Goal: Task Accomplishment & Management: Use online tool/utility

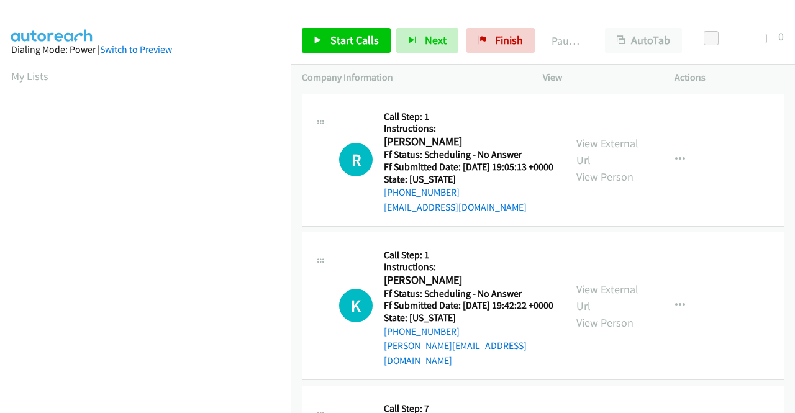
click at [588, 151] on link "View External Url" at bounding box center [607, 151] width 62 height 31
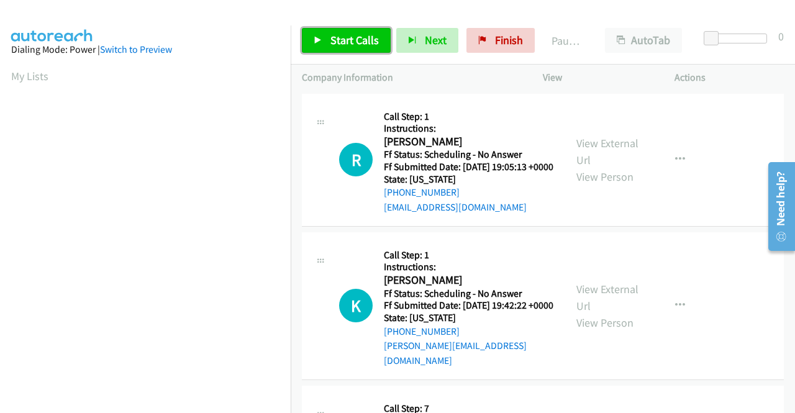
click at [356, 38] on span "Start Calls" at bounding box center [354, 40] width 48 height 14
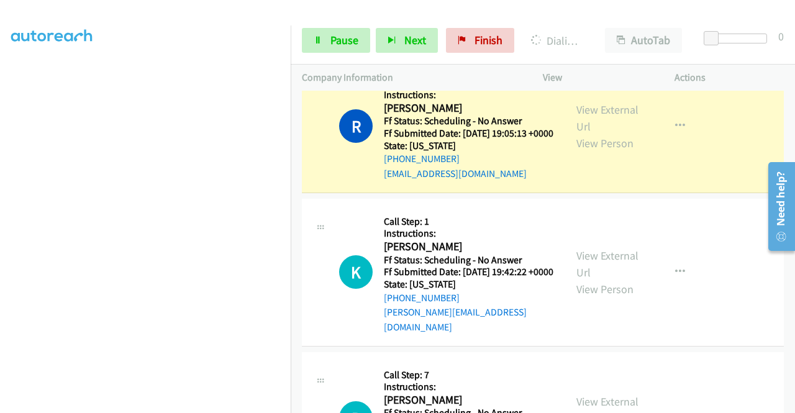
scroll to position [62, 0]
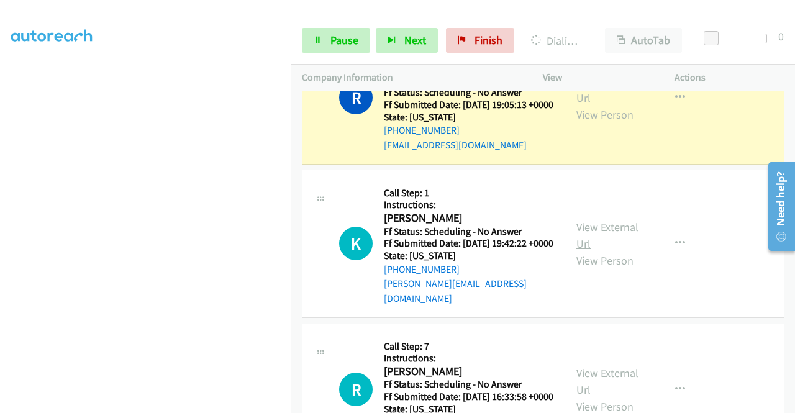
click at [602, 238] on link "View External Url" at bounding box center [607, 235] width 62 height 31
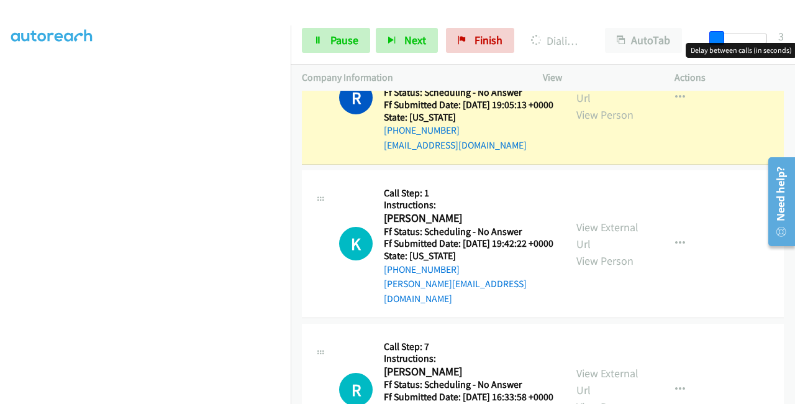
click at [714, 37] on span at bounding box center [716, 38] width 15 height 15
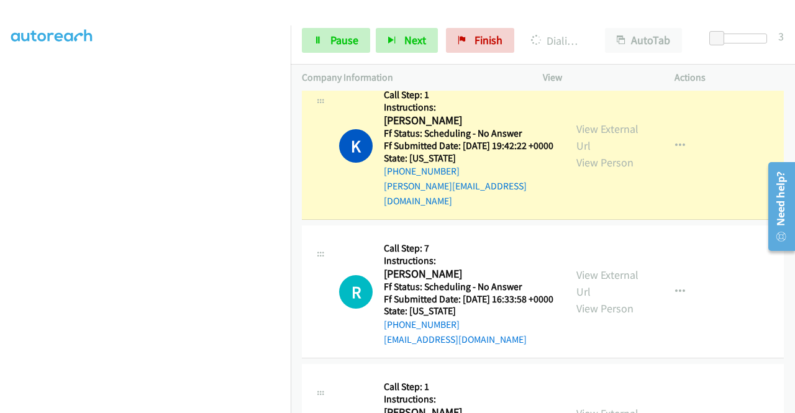
scroll to position [199, 0]
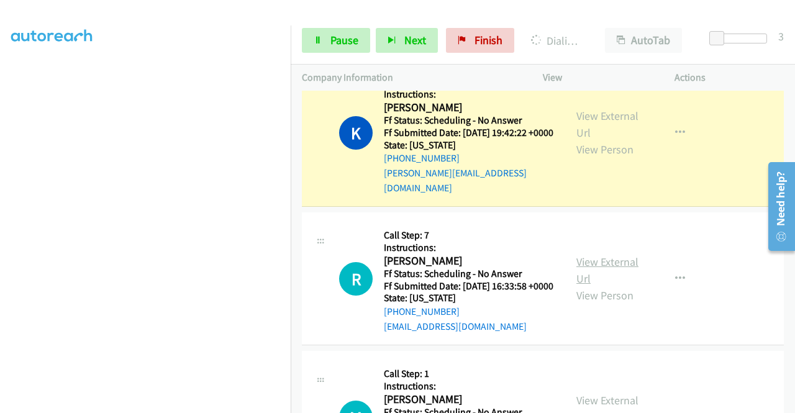
click at [593, 276] on link "View External Url" at bounding box center [607, 270] width 62 height 31
click at [350, 31] on link "Pause" at bounding box center [336, 40] width 68 height 25
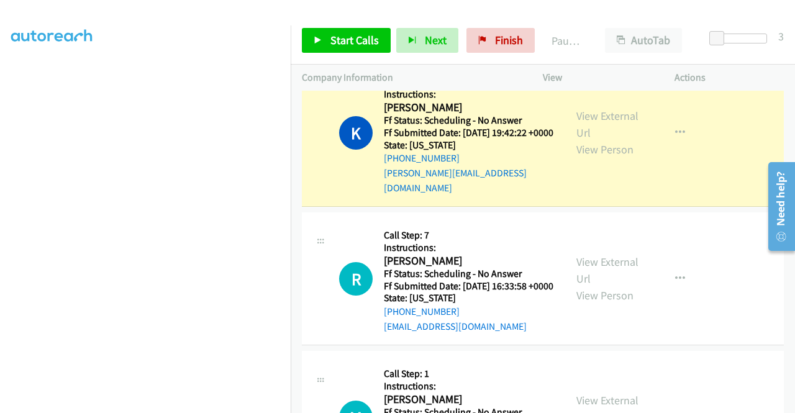
scroll to position [0, 0]
click at [297, 258] on td "R Callback Scheduled Call Step: 7 Instructions: Reed Mikesell America/New_York …" at bounding box center [543, 279] width 504 height 138
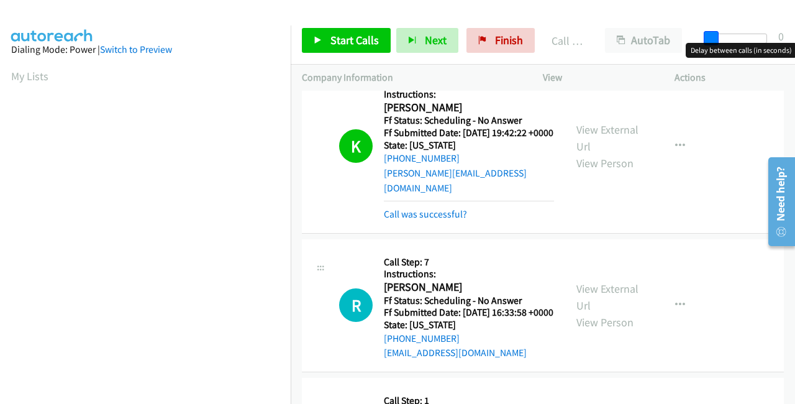
drag, startPoint x: 721, startPoint y: 40, endPoint x: 687, endPoint y: 38, distance: 34.8
click at [687, 39] on div "Start Calls Pause Next Finish Call Completed AutoTab AutoTab 0" at bounding box center [543, 41] width 504 height 48
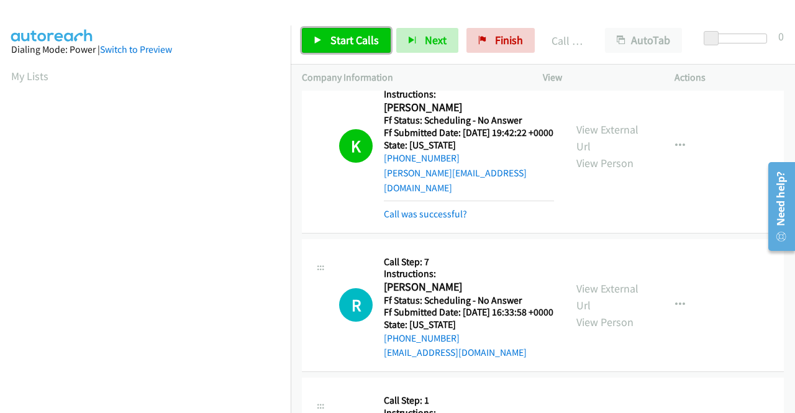
click at [375, 42] on span "Start Calls" at bounding box center [354, 40] width 48 height 14
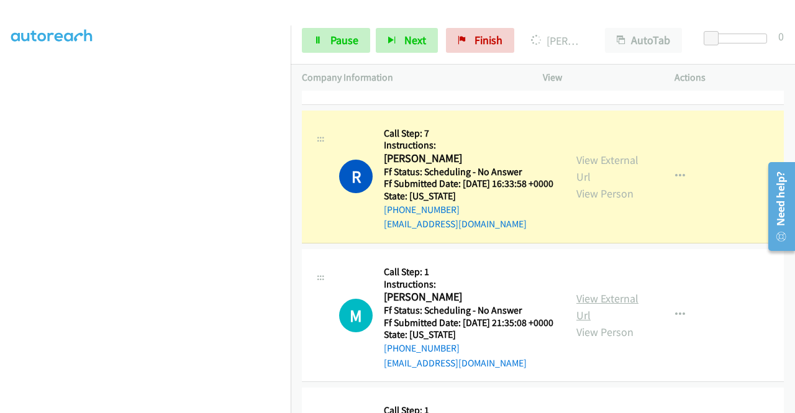
scroll to position [385, 0]
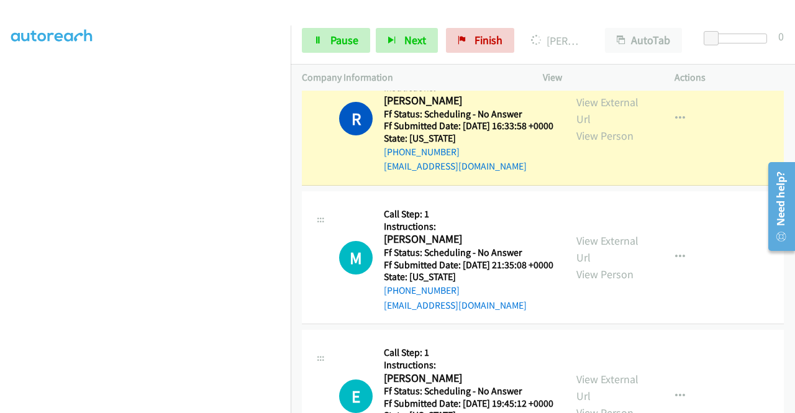
click at [615, 259] on div "View External Url View Person" at bounding box center [608, 257] width 65 height 50
click at [615, 262] on link "View External Url" at bounding box center [607, 248] width 62 height 31
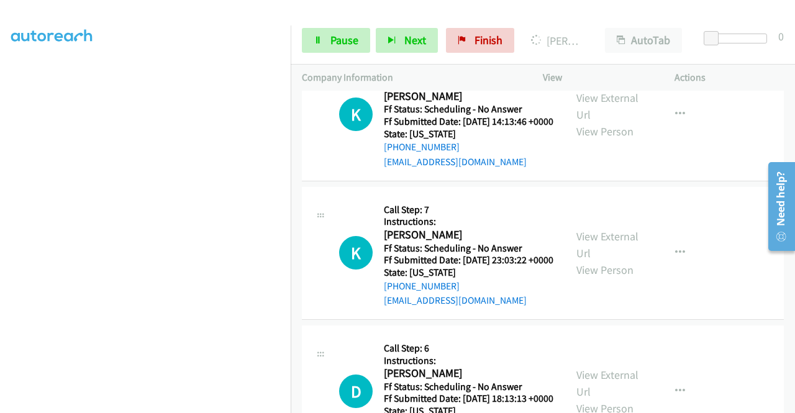
scroll to position [283, 0]
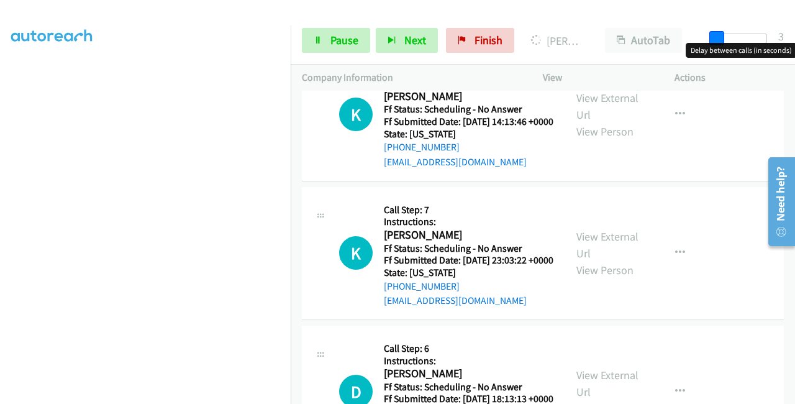
click at [720, 39] on span at bounding box center [716, 38] width 15 height 15
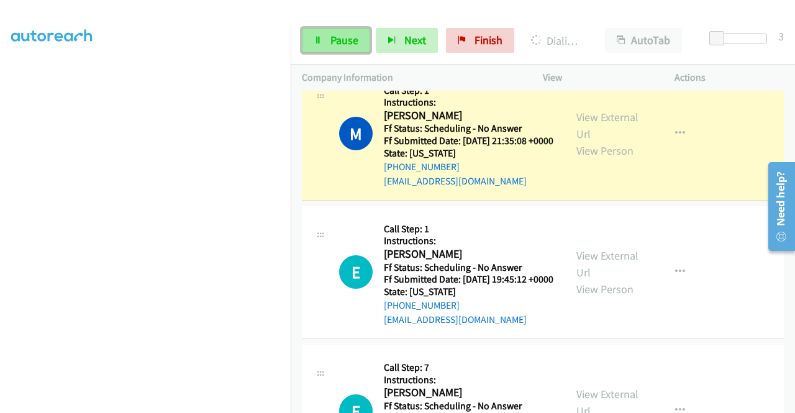
click at [325, 48] on link "Pause" at bounding box center [336, 40] width 68 height 25
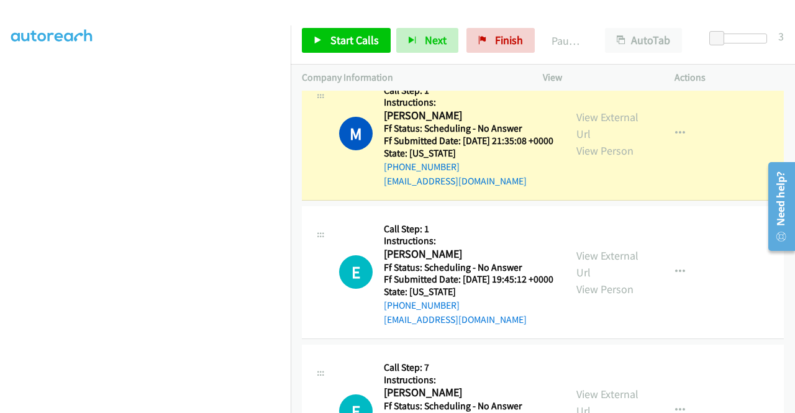
scroll to position [0, 0]
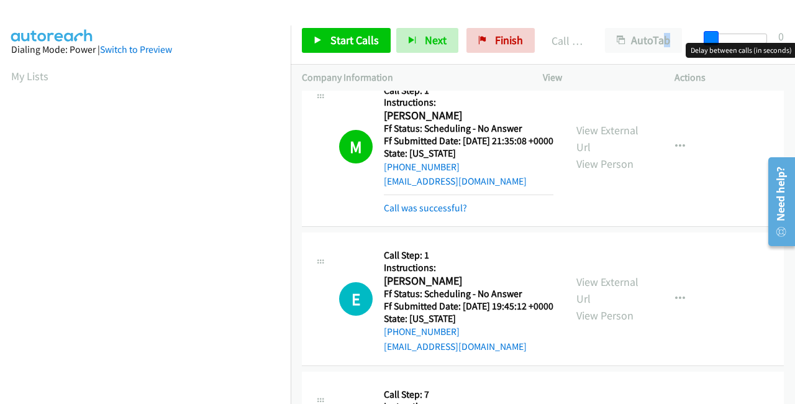
drag, startPoint x: 718, startPoint y: 37, endPoint x: 700, endPoint y: 37, distance: 18.0
click at [700, 37] on div at bounding box center [737, 43] width 79 height 19
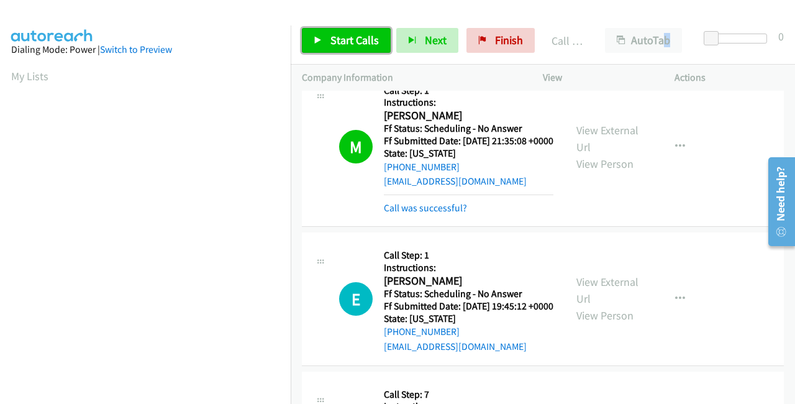
click at [351, 37] on span "Start Calls" at bounding box center [354, 40] width 48 height 14
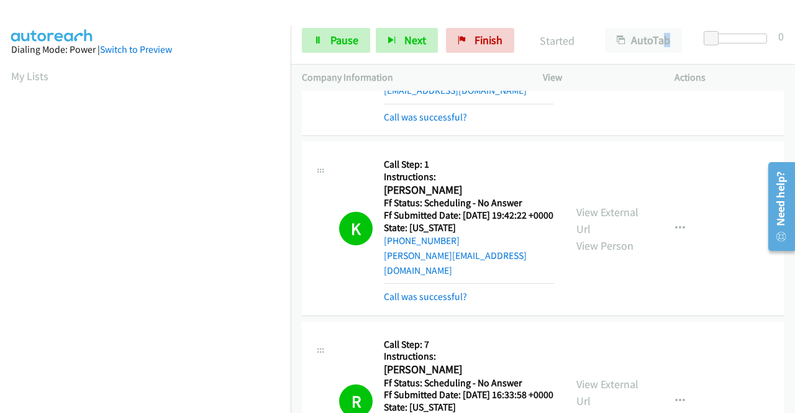
scroll to position [101, 0]
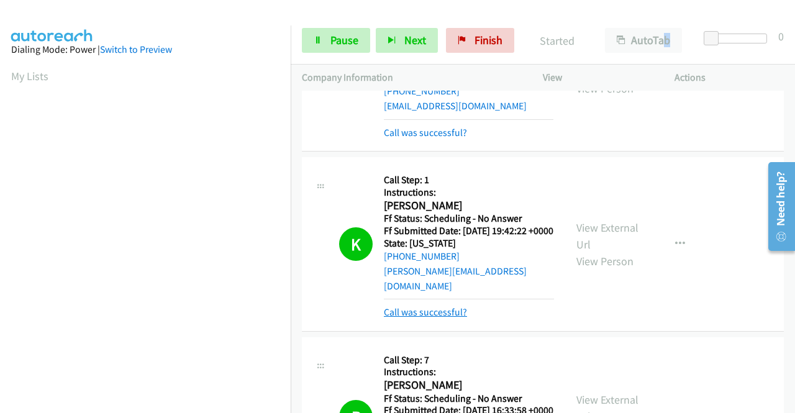
click at [437, 315] on link "Call was successful?" at bounding box center [425, 312] width 83 height 12
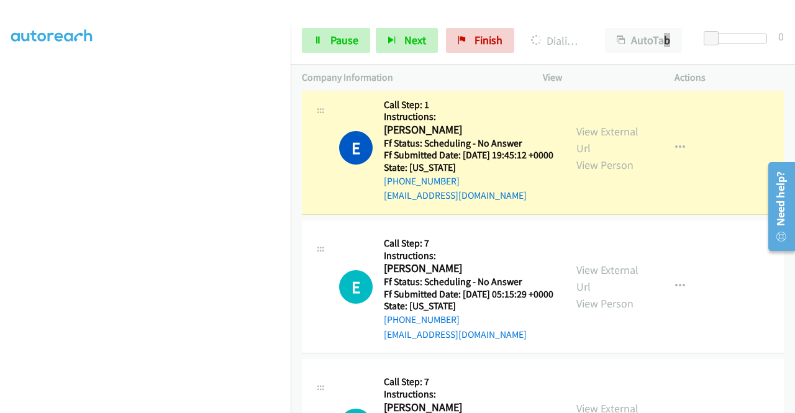
scroll to position [283, 0]
click at [600, 294] on link "View External Url" at bounding box center [607, 278] width 62 height 31
click at [592, 155] on link "View External Url" at bounding box center [607, 139] width 62 height 31
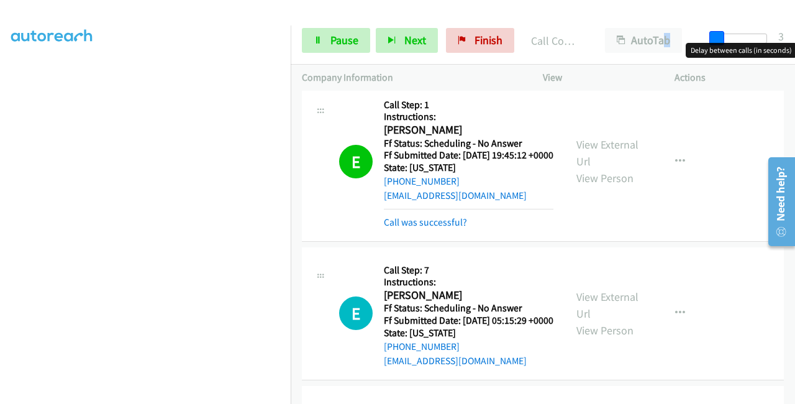
drag, startPoint x: 715, startPoint y: 36, endPoint x: 721, endPoint y: 39, distance: 6.4
click at [721, 39] on span at bounding box center [716, 38] width 15 height 15
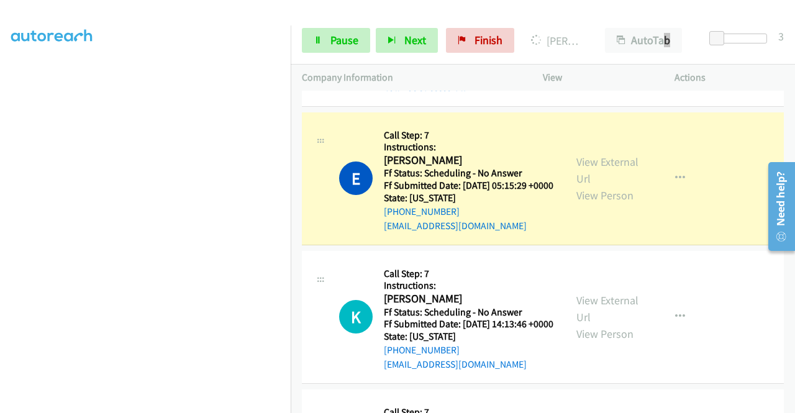
scroll to position [846, 0]
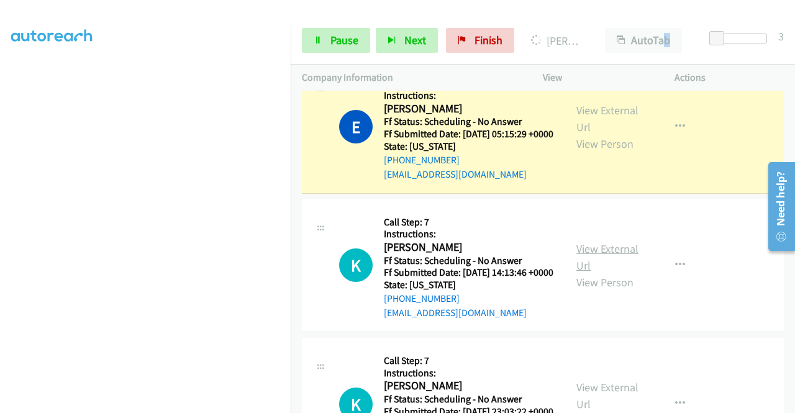
click at [590, 273] on link "View External Url" at bounding box center [607, 256] width 62 height 31
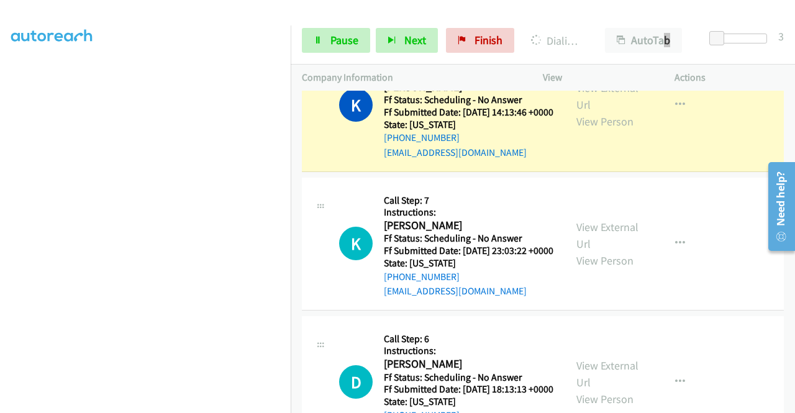
scroll to position [1032, 0]
click at [600, 251] on link "View External Url" at bounding box center [607, 235] width 62 height 31
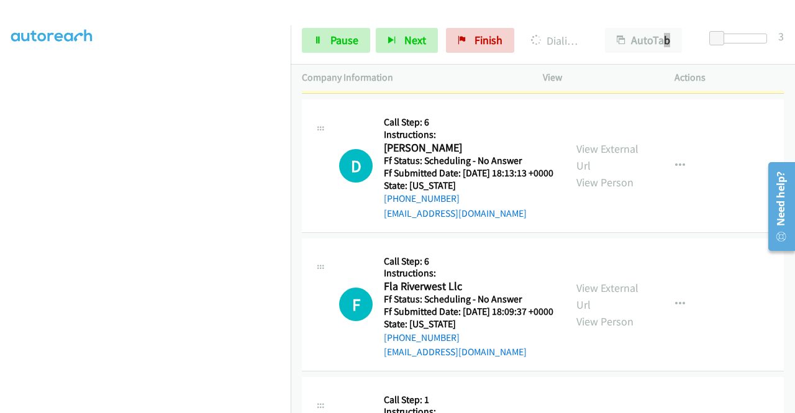
scroll to position [1281, 0]
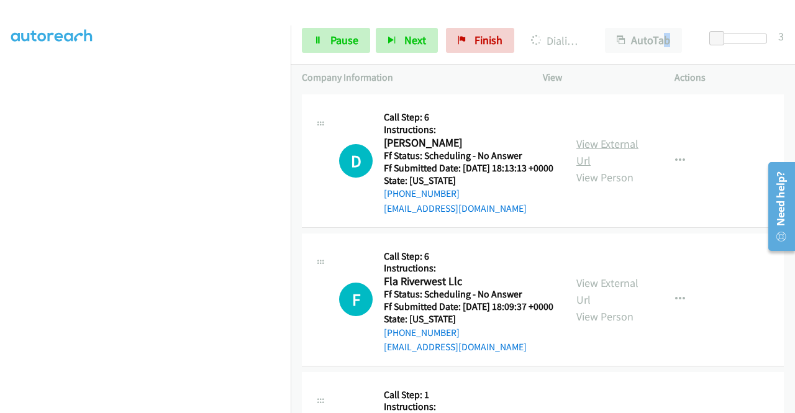
click at [592, 168] on link "View External Url" at bounding box center [607, 152] width 62 height 31
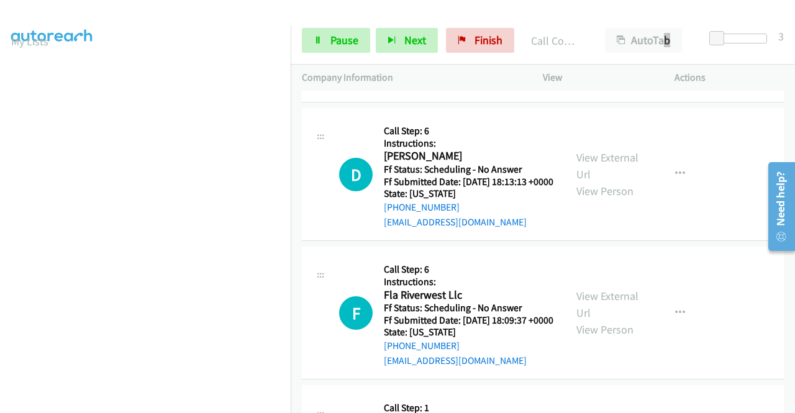
scroll to position [0, 0]
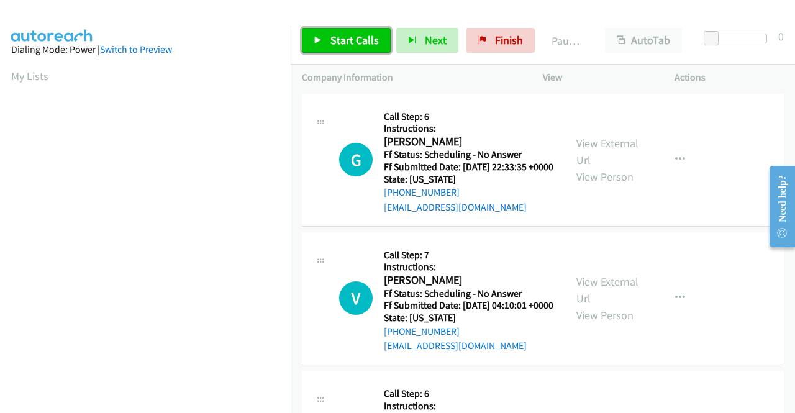
click at [348, 37] on span "Start Calls" at bounding box center [354, 40] width 48 height 14
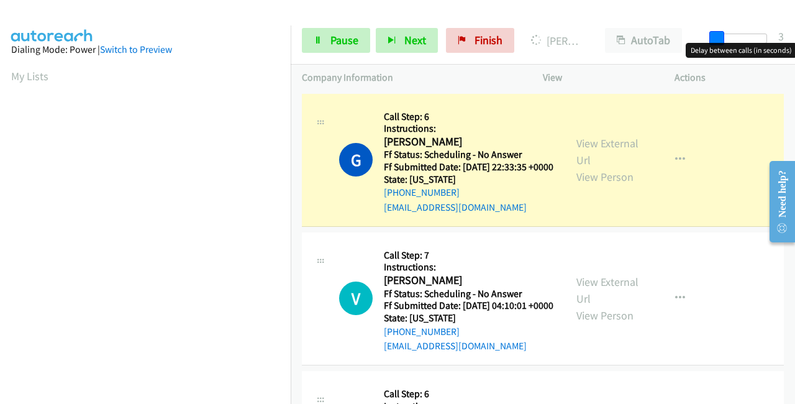
click at [720, 37] on span at bounding box center [716, 38] width 15 height 15
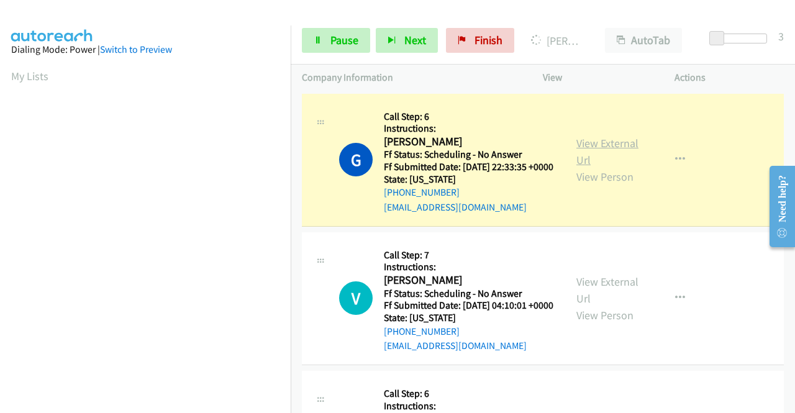
click at [576, 150] on link "View External Url" at bounding box center [607, 151] width 62 height 31
click at [589, 295] on link "View External Url" at bounding box center [607, 289] width 62 height 31
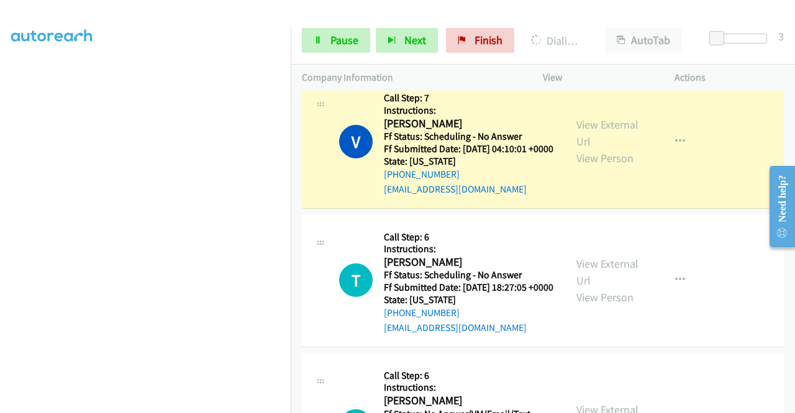
scroll to position [186, 0]
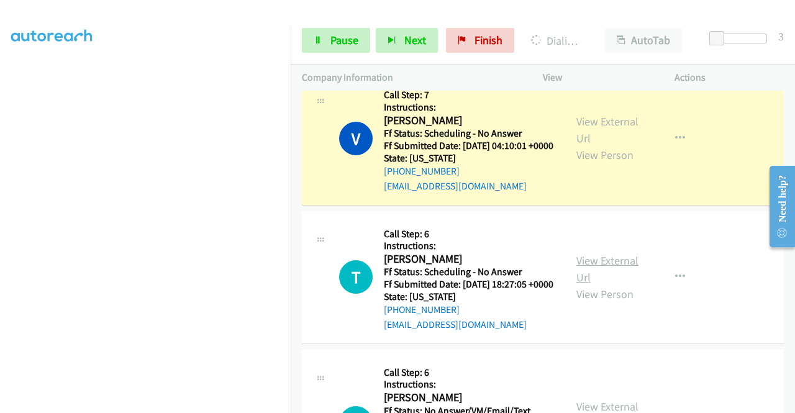
click at [606, 284] on link "View External Url" at bounding box center [607, 268] width 62 height 31
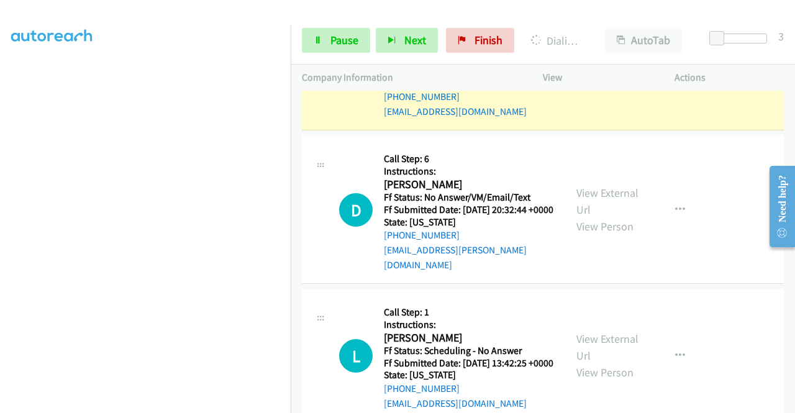
scroll to position [435, 0]
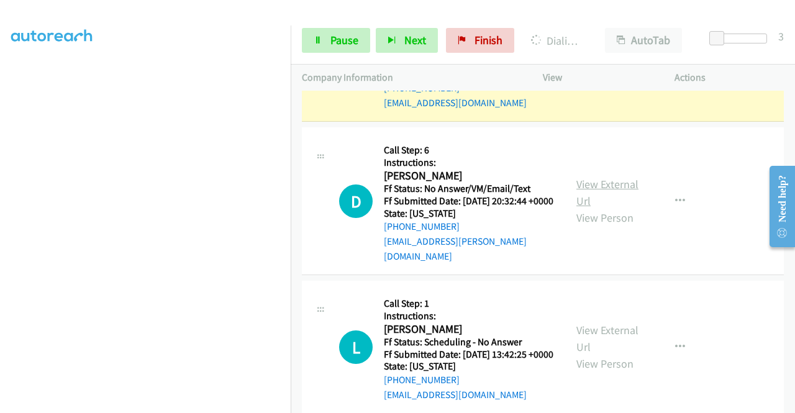
click at [626, 208] on link "View External Url" at bounding box center [607, 192] width 62 height 31
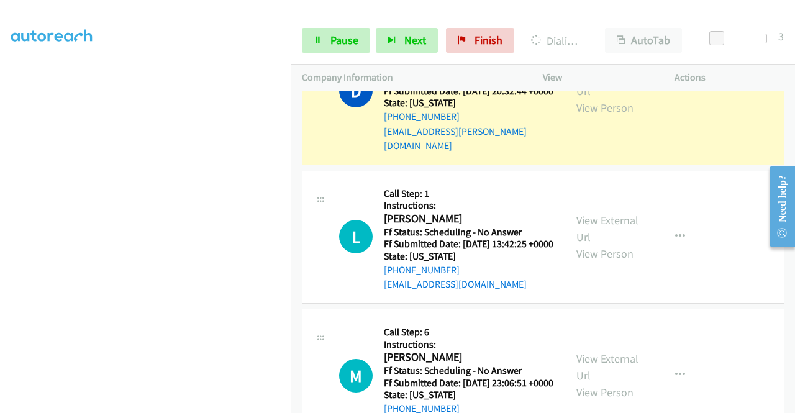
scroll to position [572, 0]
click at [576, 243] on link "View External Url" at bounding box center [607, 227] width 62 height 31
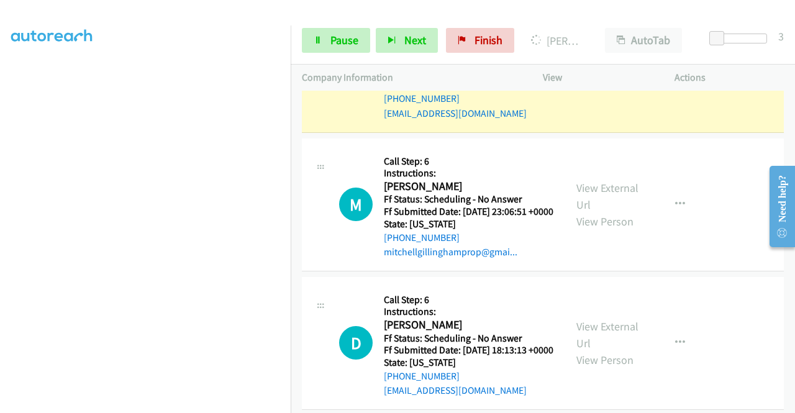
scroll to position [820, 0]
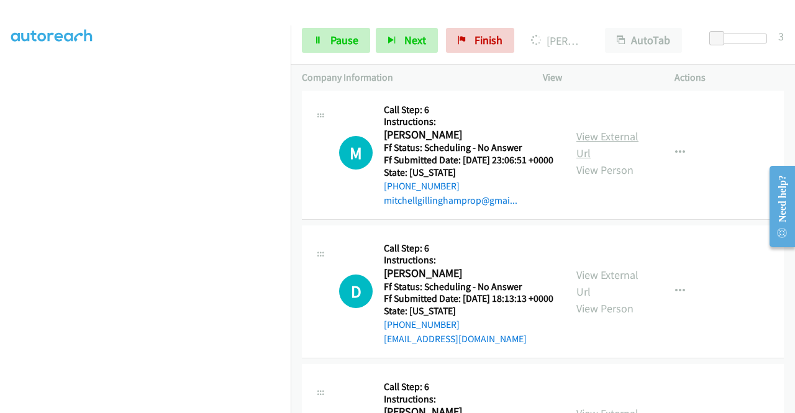
click at [593, 160] on link "View External Url" at bounding box center [607, 144] width 62 height 31
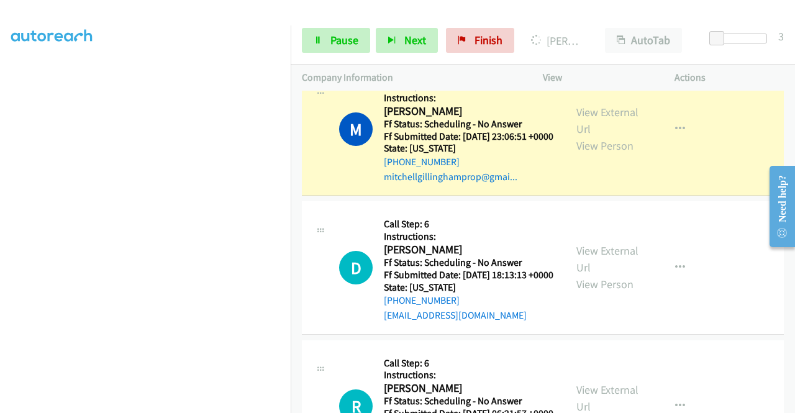
scroll to position [882, 0]
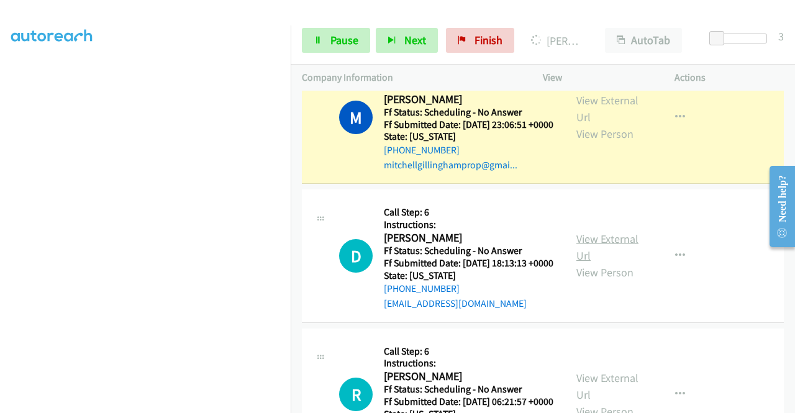
click at [585, 263] on link "View External Url" at bounding box center [607, 247] width 62 height 31
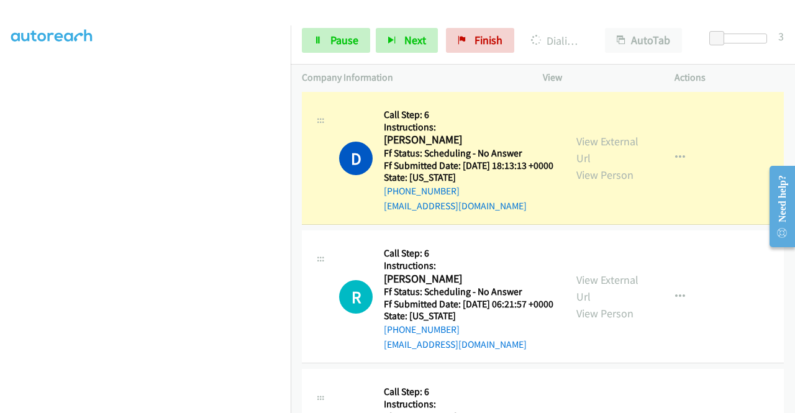
scroll to position [1130, 0]
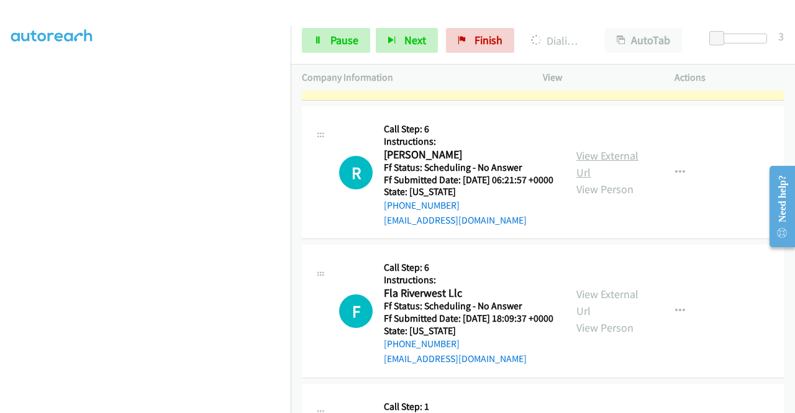
click at [585, 179] on link "View External Url" at bounding box center [607, 163] width 62 height 31
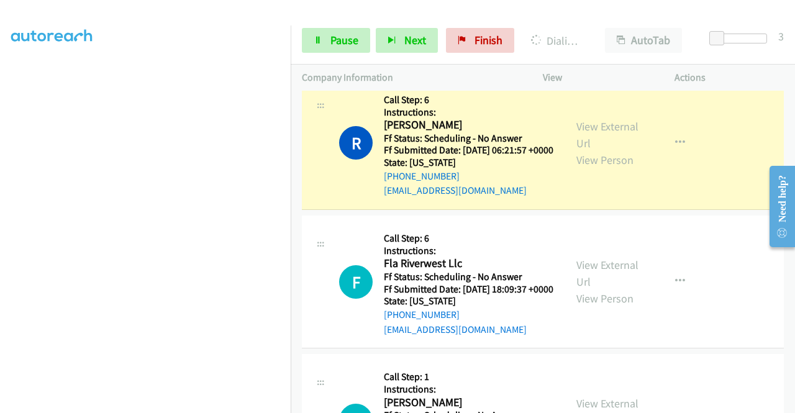
scroll to position [1206, 0]
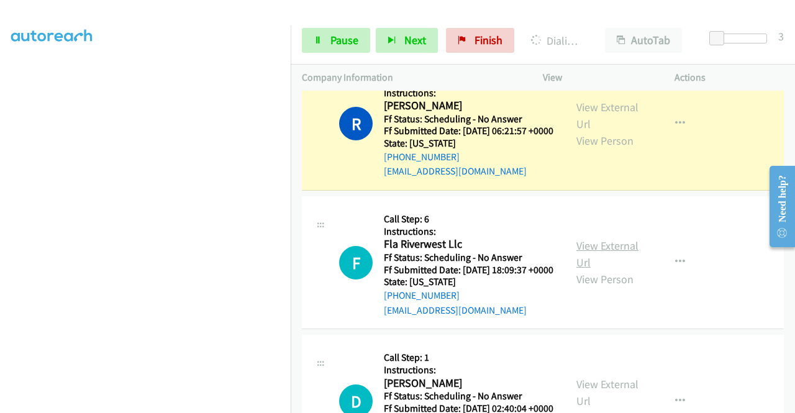
click at [587, 269] on link "View External Url" at bounding box center [607, 253] width 62 height 31
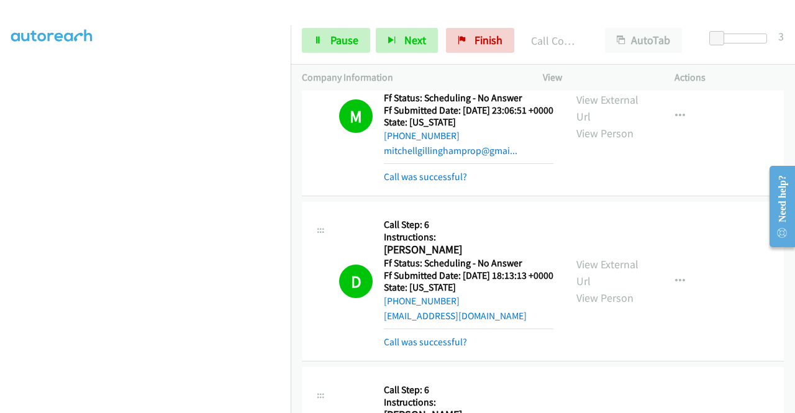
scroll to position [895, 0]
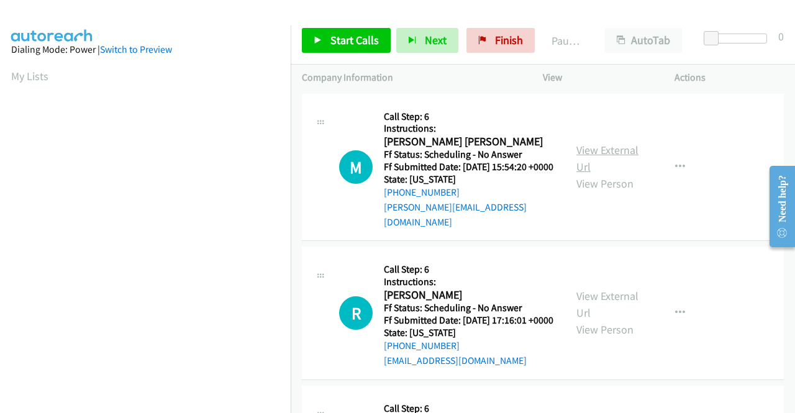
click at [598, 148] on link "View External Url" at bounding box center [607, 158] width 62 height 31
click at [350, 50] on link "Start Calls" at bounding box center [346, 40] width 89 height 25
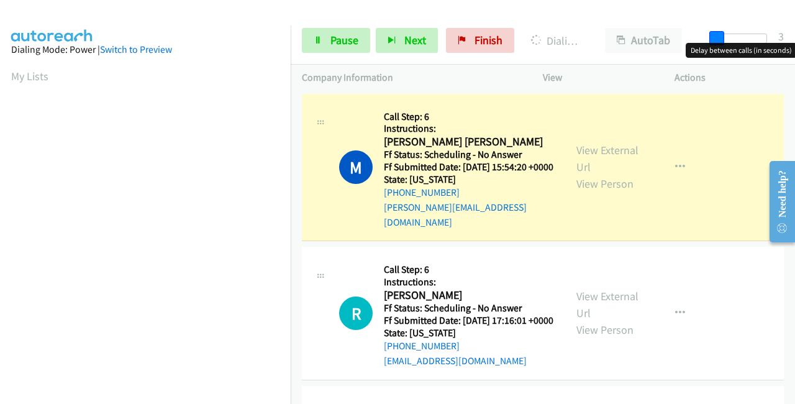
drag, startPoint x: 715, startPoint y: 38, endPoint x: 720, endPoint y: 46, distance: 9.3
click at [720, 46] on body "Start Calls Pause Next Finish Dialing Melissa Hernandez Warren AutoTab AutoTab …" at bounding box center [397, 29] width 795 height 59
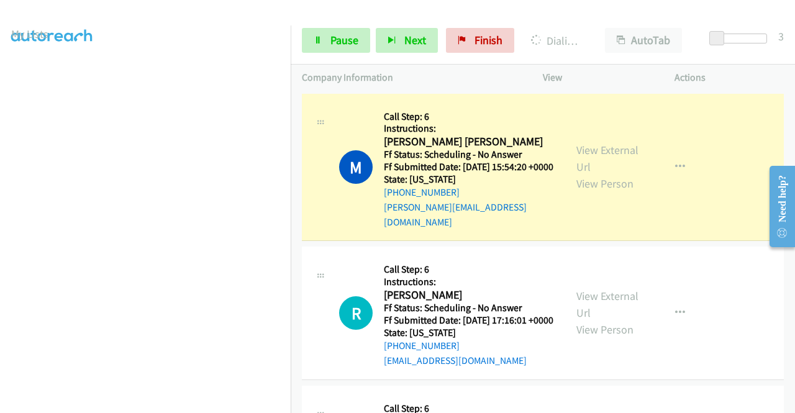
scroll to position [62, 0]
click at [580, 301] on link "View External Url" at bounding box center [607, 304] width 62 height 31
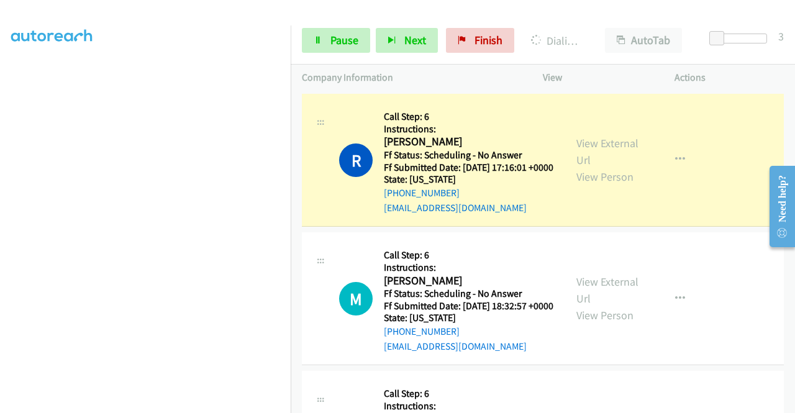
scroll to position [186, 0]
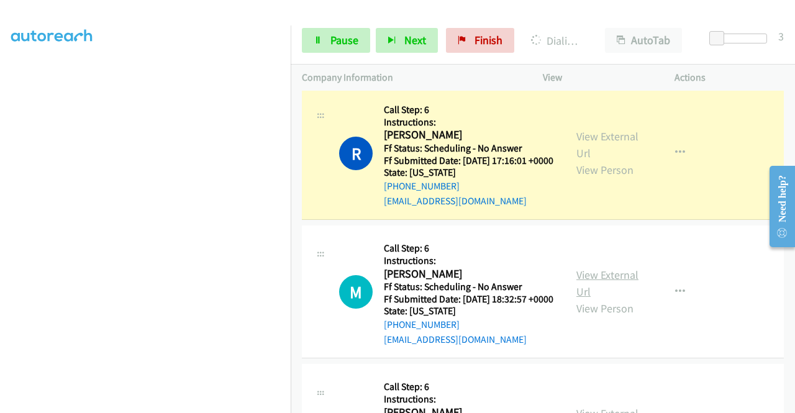
click at [605, 287] on link "View External Url" at bounding box center [607, 283] width 62 height 31
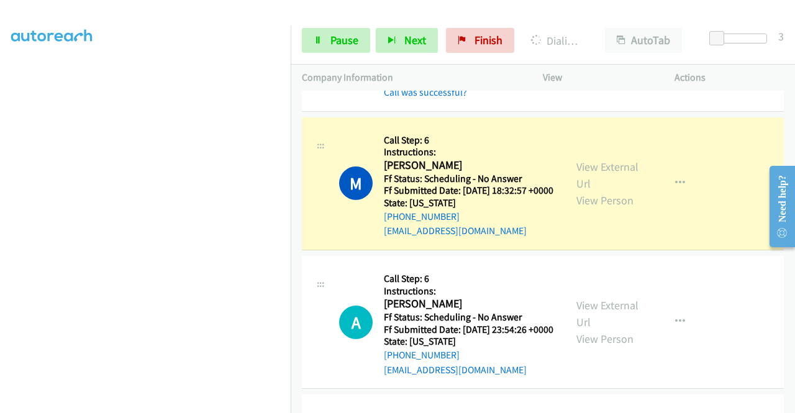
scroll to position [310, 0]
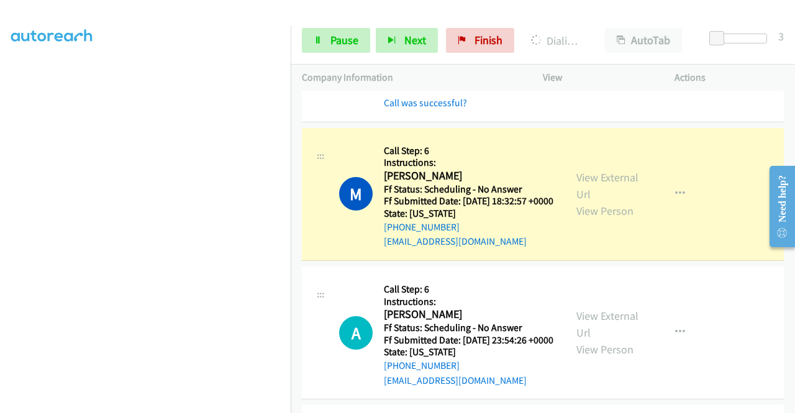
click at [593, 333] on div "View External Url View Person View External Url Email Schedule/Manage Callback …" at bounding box center [636, 332] width 143 height 110
click at [600, 340] on link "View External Url" at bounding box center [607, 324] width 62 height 31
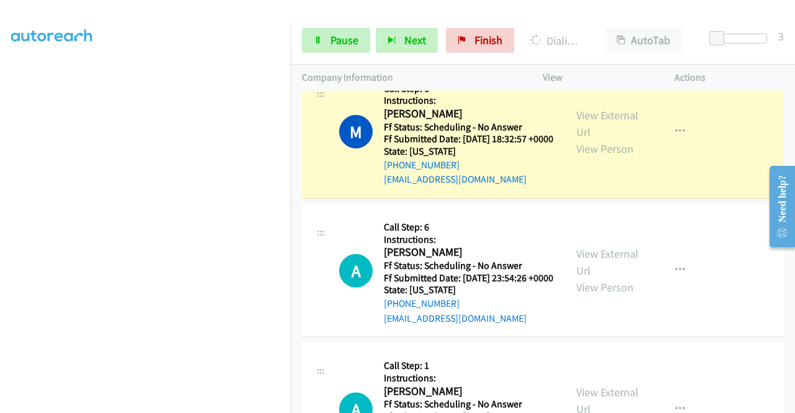
scroll to position [283, 0]
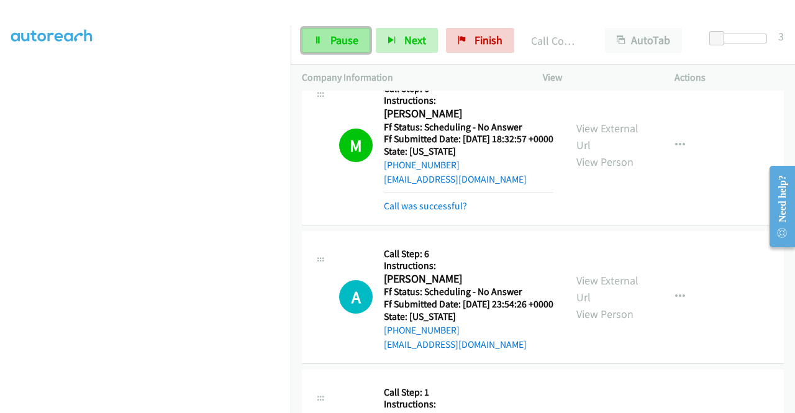
click at [338, 42] on span "Pause" at bounding box center [344, 40] width 28 height 14
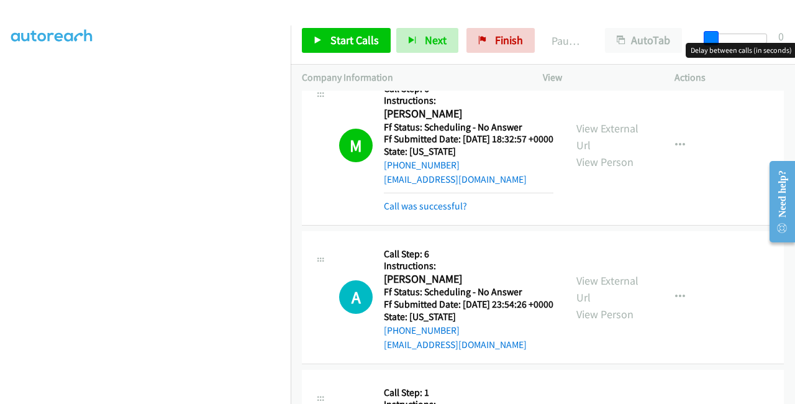
drag, startPoint x: 721, startPoint y: 37, endPoint x: 683, endPoint y: 37, distance: 37.9
click at [683, 37] on div "Start Calls Pause Next Finish Paused AutoTab AutoTab 0" at bounding box center [543, 41] width 504 height 48
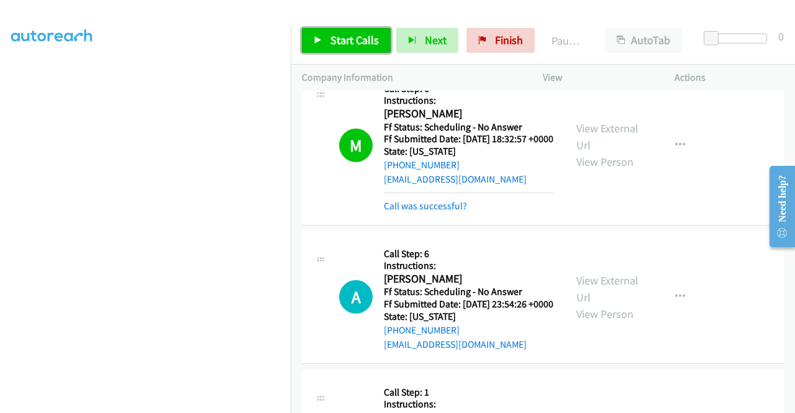
click at [324, 36] on link "Start Calls" at bounding box center [346, 40] width 89 height 25
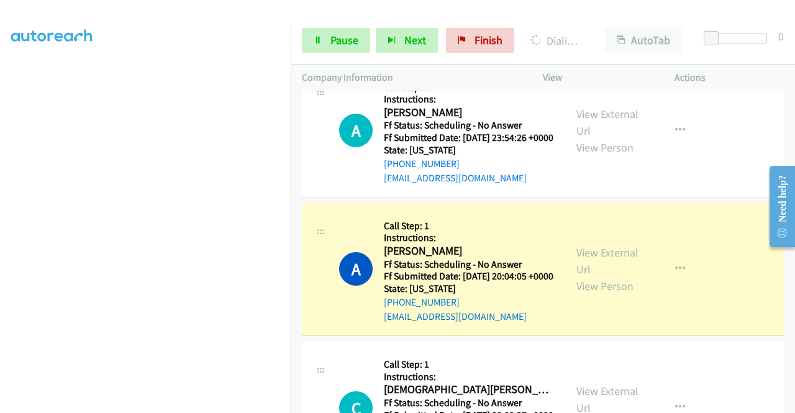
scroll to position [559, 0]
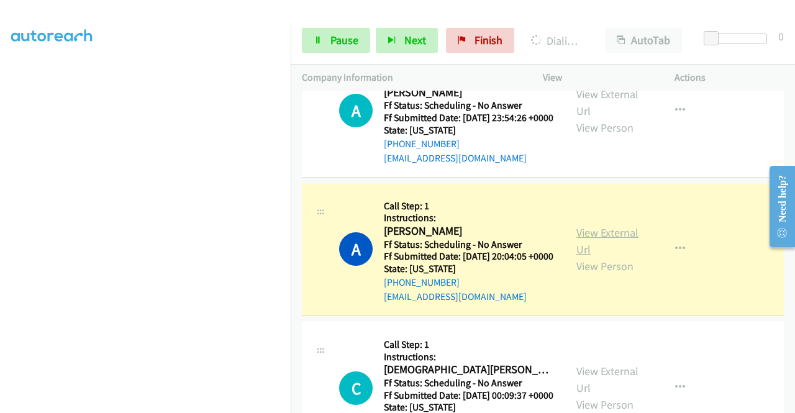
click at [581, 256] on link "View External Url" at bounding box center [607, 240] width 62 height 31
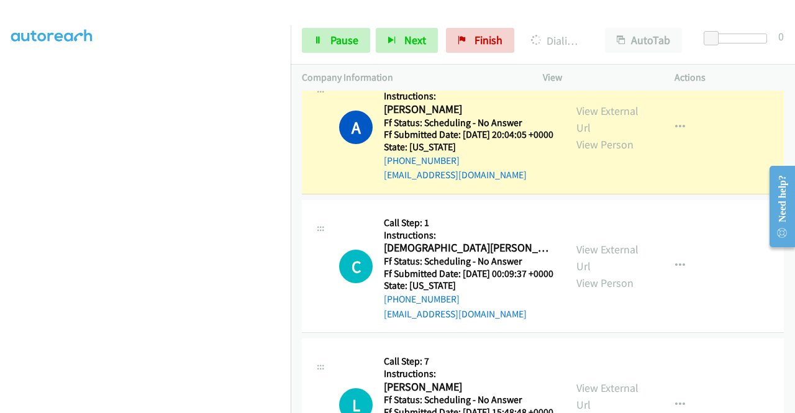
scroll to position [683, 0]
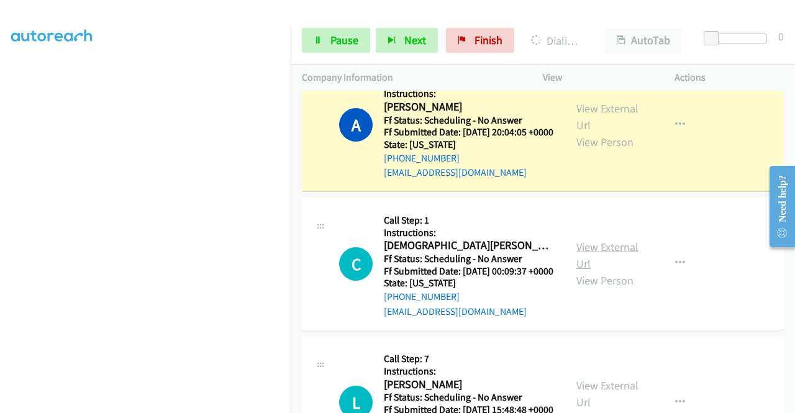
click at [610, 271] on link "View External Url" at bounding box center [607, 255] width 62 height 31
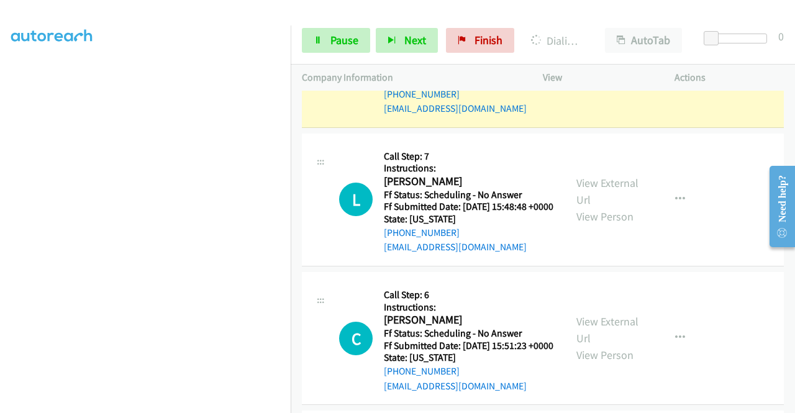
scroll to position [931, 0]
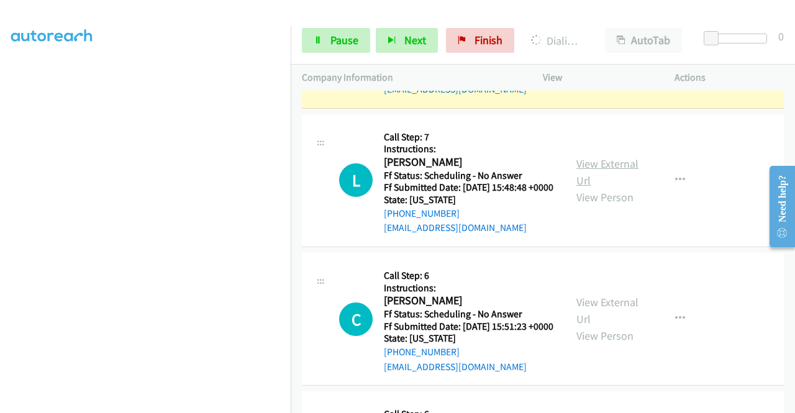
click at [598, 187] on link "View External Url" at bounding box center [607, 171] width 62 height 31
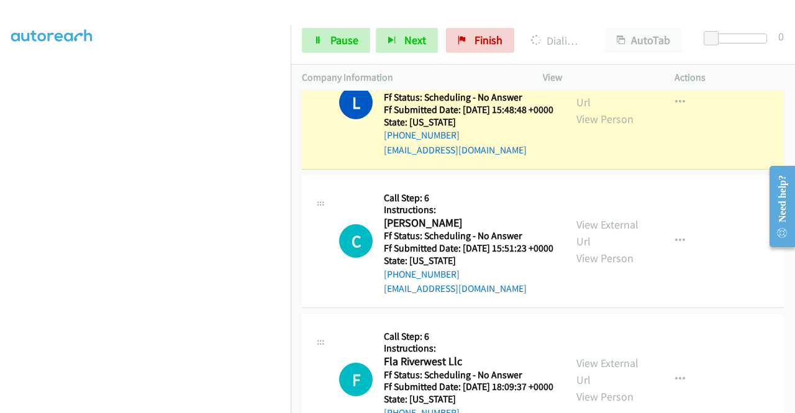
scroll to position [1055, 0]
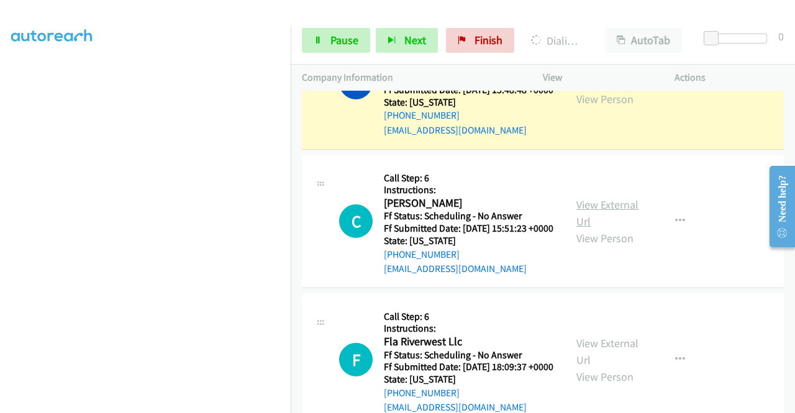
click at [615, 228] on link "View External Url" at bounding box center [607, 212] width 62 height 31
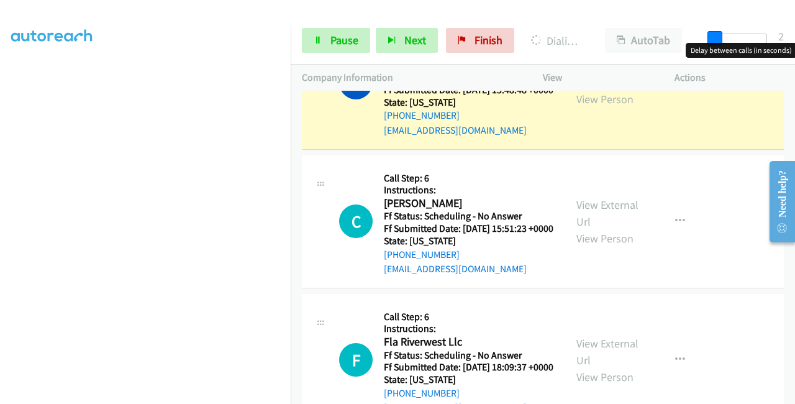
click at [718, 36] on span at bounding box center [714, 38] width 15 height 15
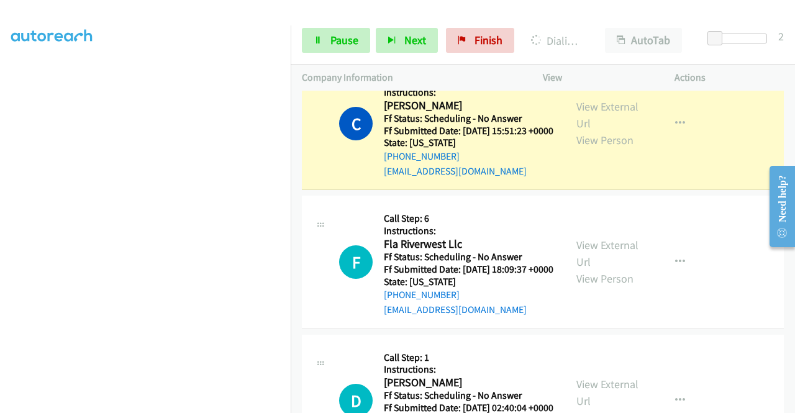
scroll to position [1242, 0]
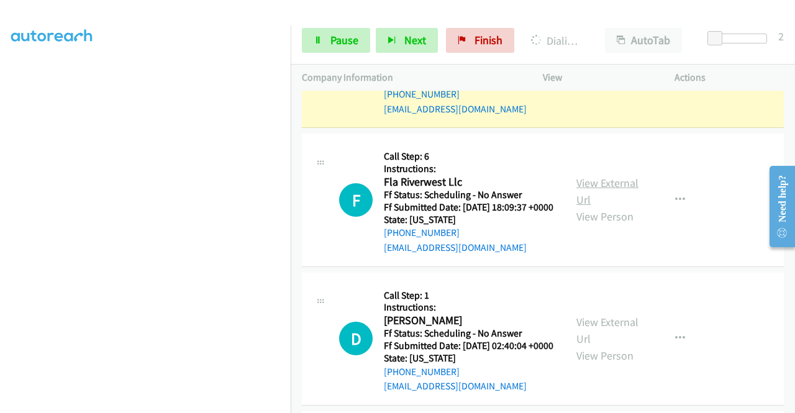
click at [598, 207] on link "View External Url" at bounding box center [607, 191] width 62 height 31
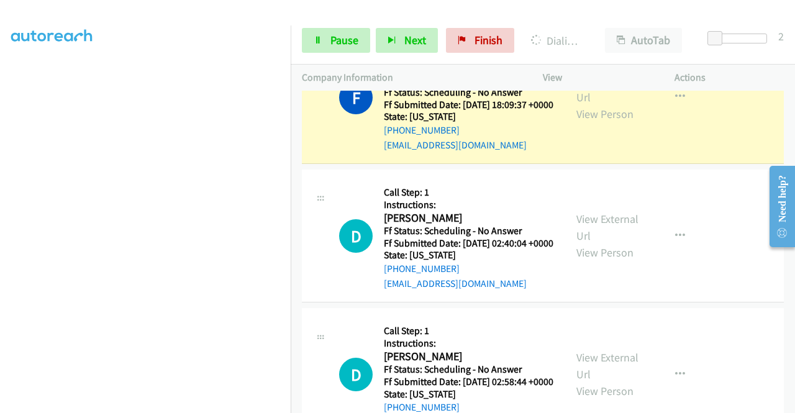
scroll to position [1366, 0]
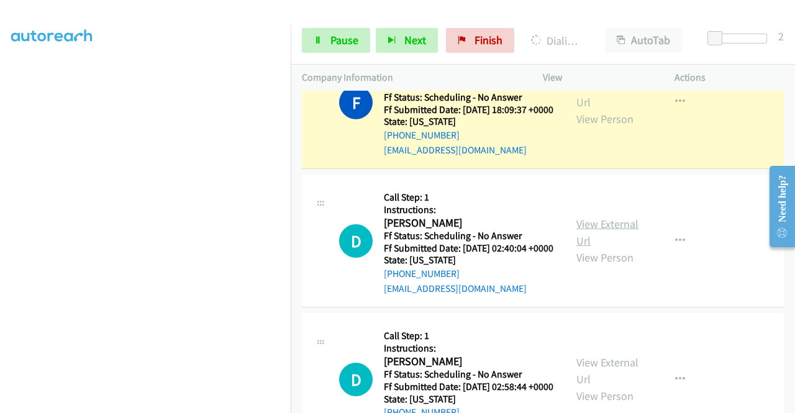
click at [598, 248] on link "View External Url" at bounding box center [607, 232] width 62 height 31
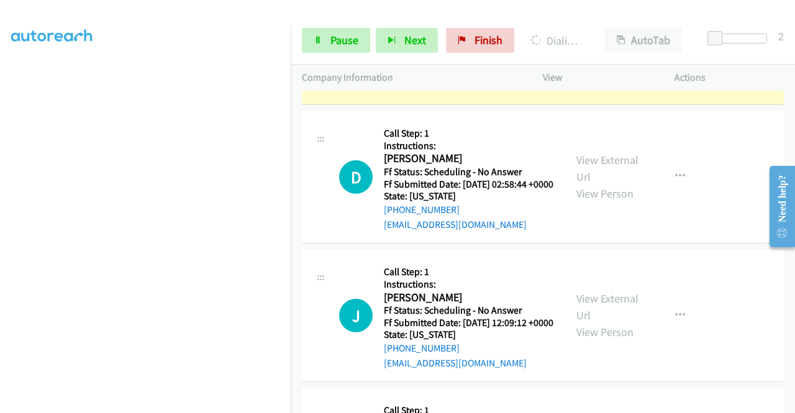
scroll to position [1614, 0]
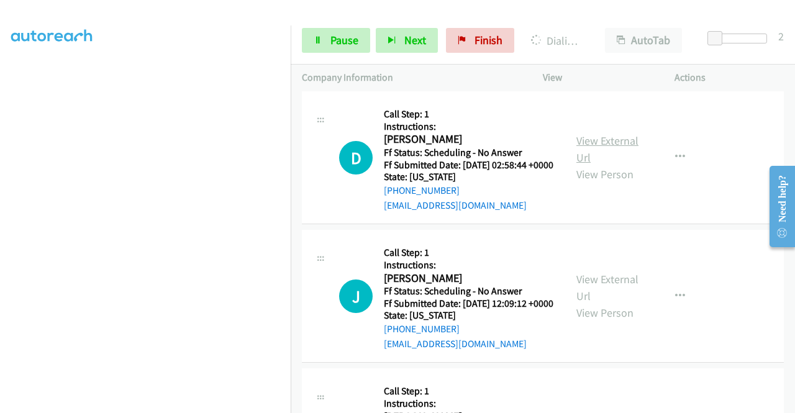
click at [593, 165] on link "View External Url" at bounding box center [607, 148] width 62 height 31
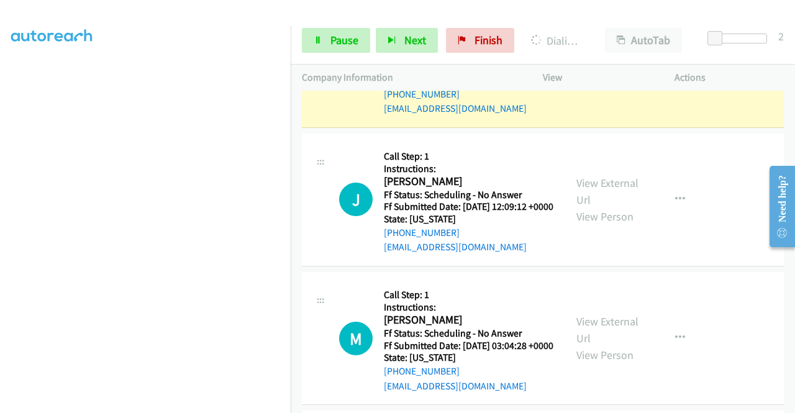
scroll to position [1751, 0]
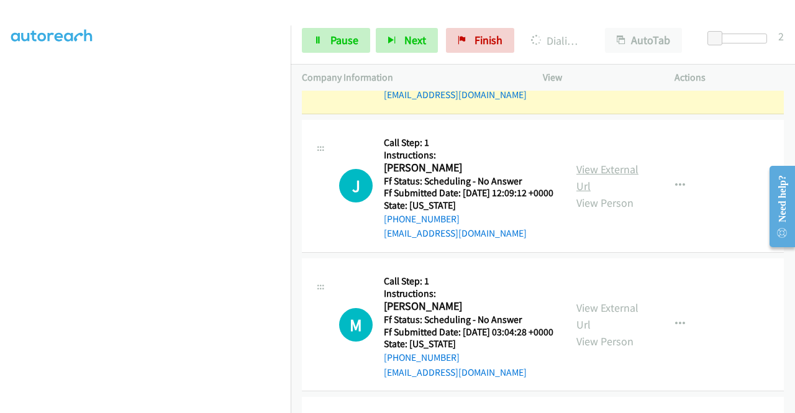
click at [593, 193] on link "View External Url" at bounding box center [607, 177] width 62 height 31
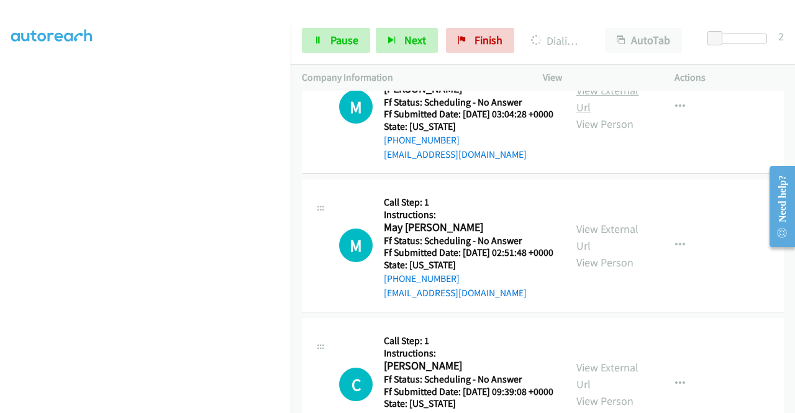
scroll to position [1999, 0]
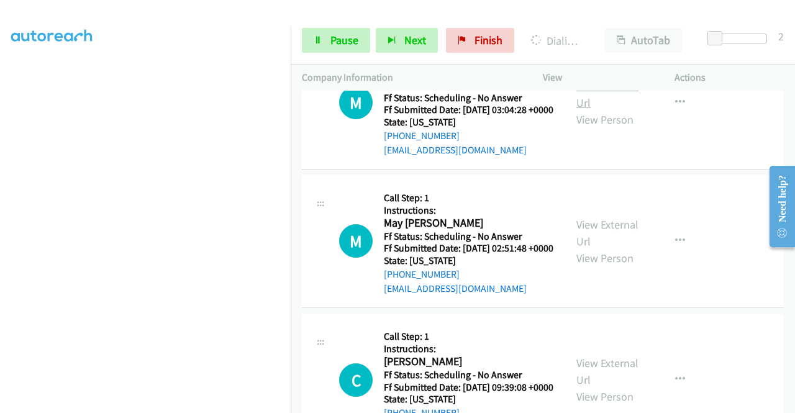
click at [593, 110] on link "View External Url" at bounding box center [607, 94] width 62 height 31
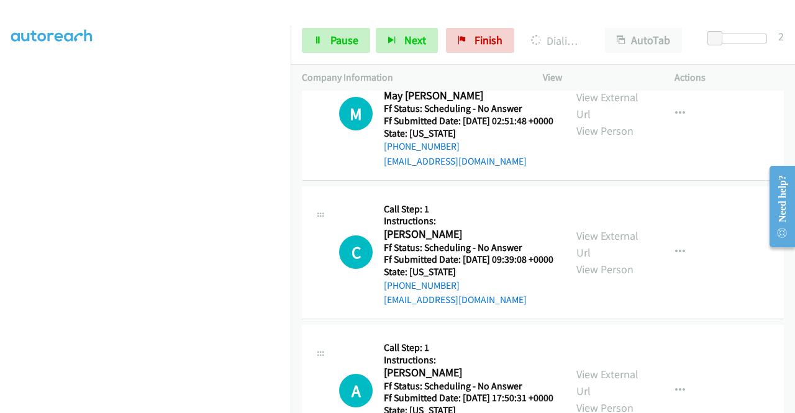
scroll to position [2261, 0]
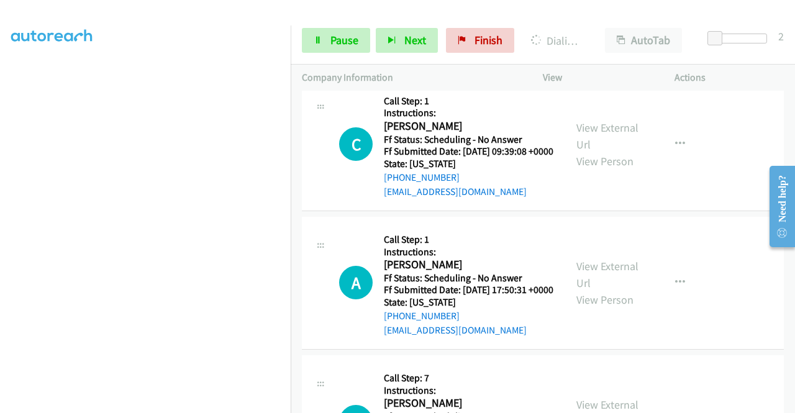
click at [593, 151] on link "View External Url" at bounding box center [607, 135] width 62 height 31
click at [341, 37] on span "Pause" at bounding box center [344, 40] width 28 height 14
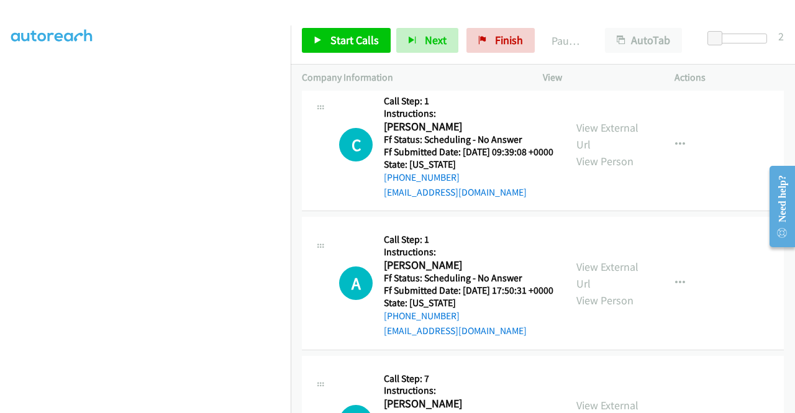
scroll to position [159, 0]
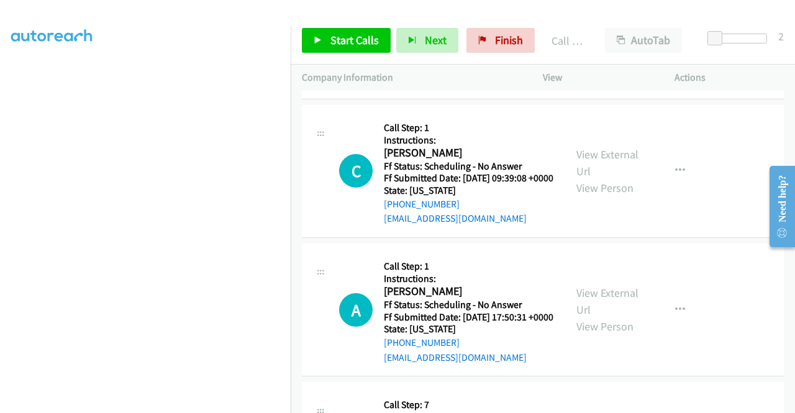
drag, startPoint x: 716, startPoint y: 45, endPoint x: 705, endPoint y: 34, distance: 16.2
click at [699, 38] on div at bounding box center [737, 43] width 79 height 19
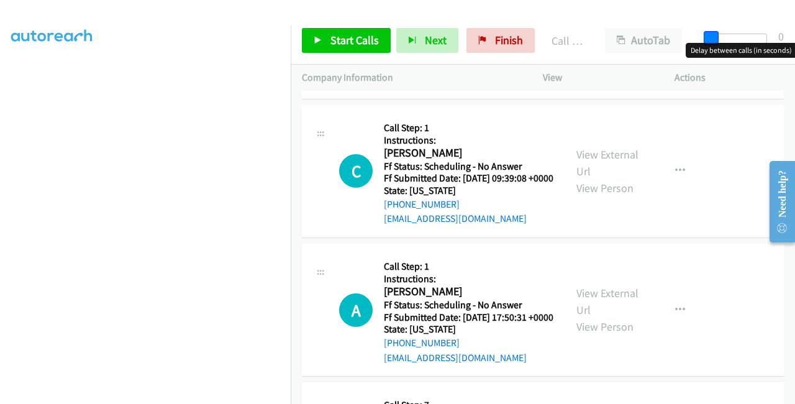
drag, startPoint x: 718, startPoint y: 37, endPoint x: 694, endPoint y: 38, distance: 23.6
click at [695, 38] on div "Start Calls Pause Next Finish Call Completed AutoTab AutoTab 0" at bounding box center [543, 41] width 504 height 48
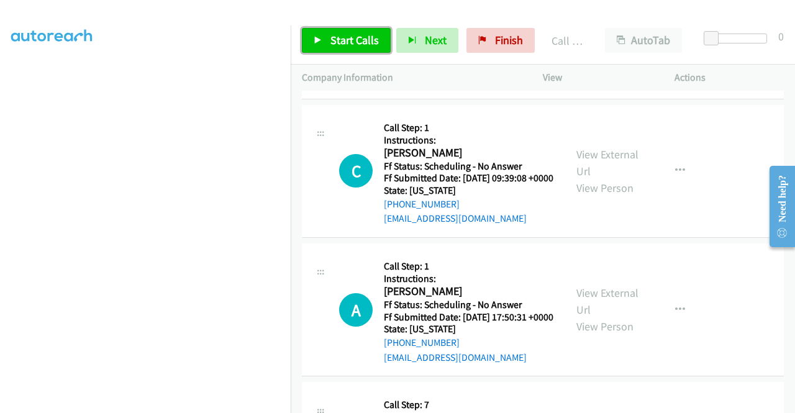
click at [356, 37] on span "Start Calls" at bounding box center [354, 40] width 48 height 14
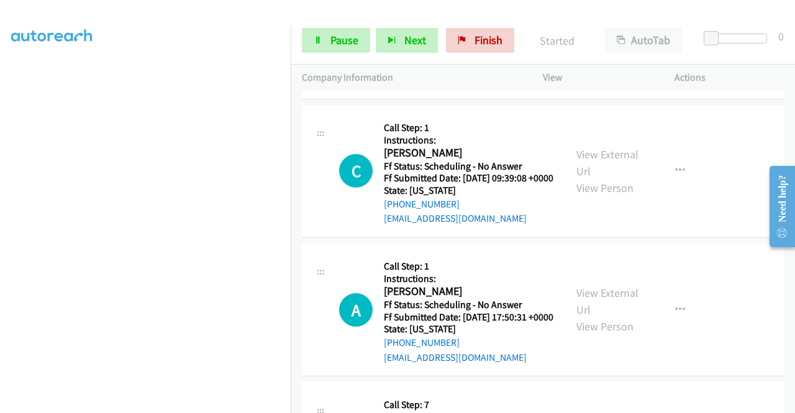
scroll to position [2349, 0]
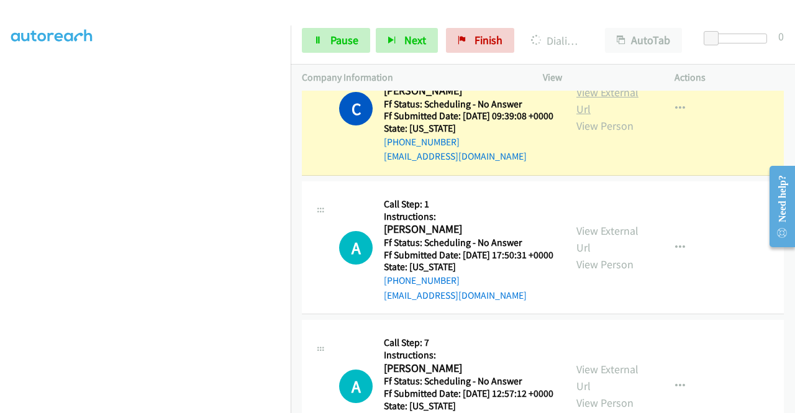
click at [617, 116] on link "View External Url" at bounding box center [607, 100] width 62 height 31
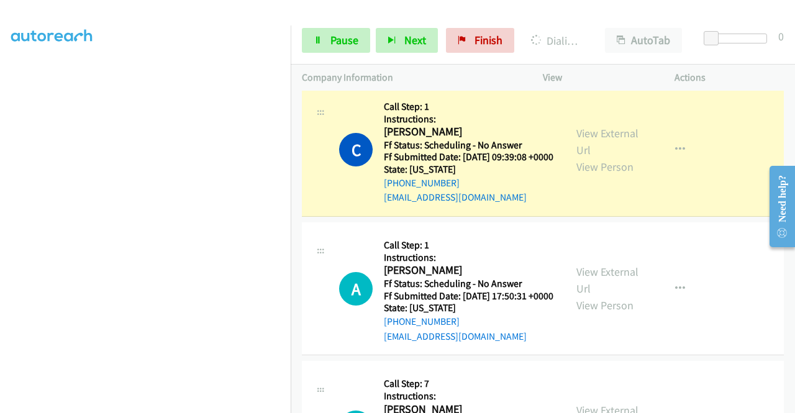
scroll to position [2411, 0]
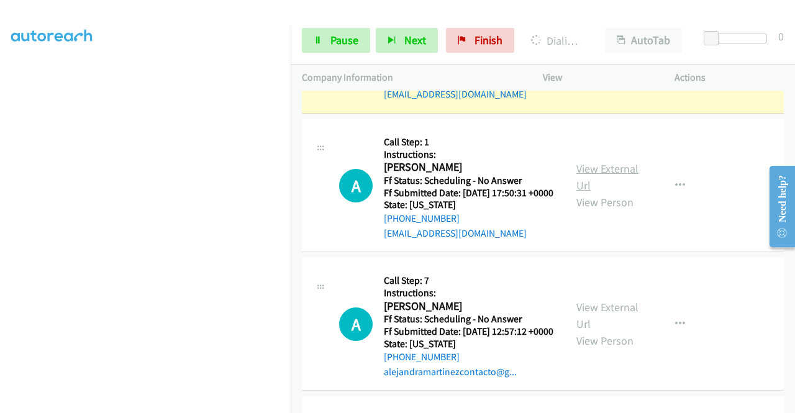
click at [606, 192] on link "View External Url" at bounding box center [607, 176] width 62 height 31
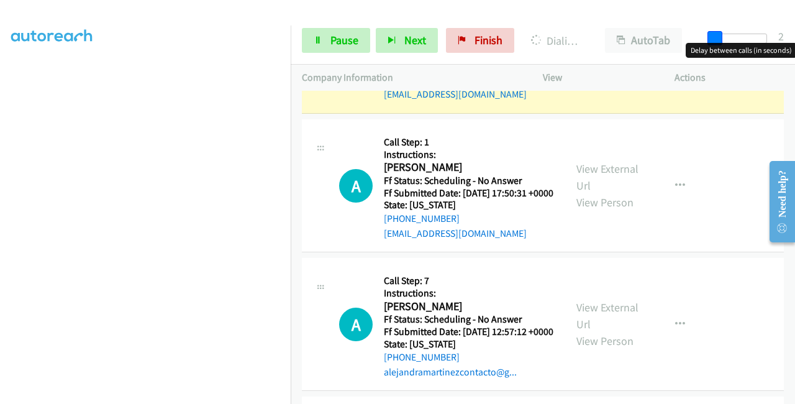
click at [716, 35] on span at bounding box center [714, 38] width 15 height 15
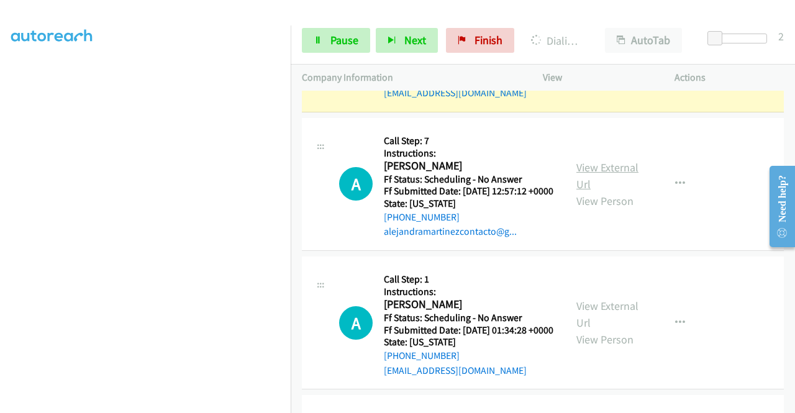
scroll to position [2597, 0]
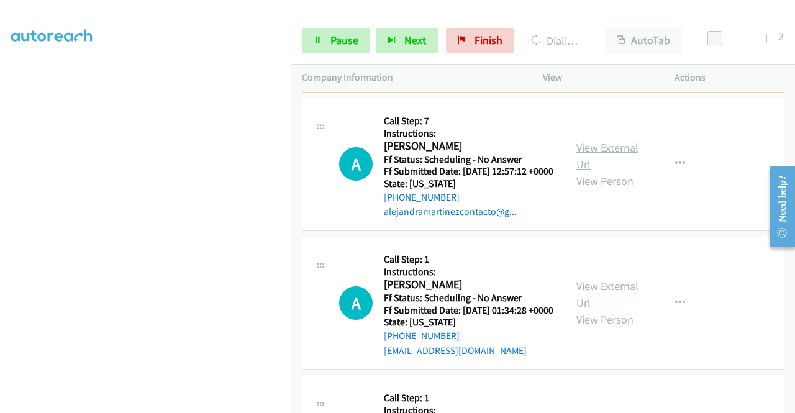
click at [600, 171] on link "View External Url" at bounding box center [607, 155] width 62 height 31
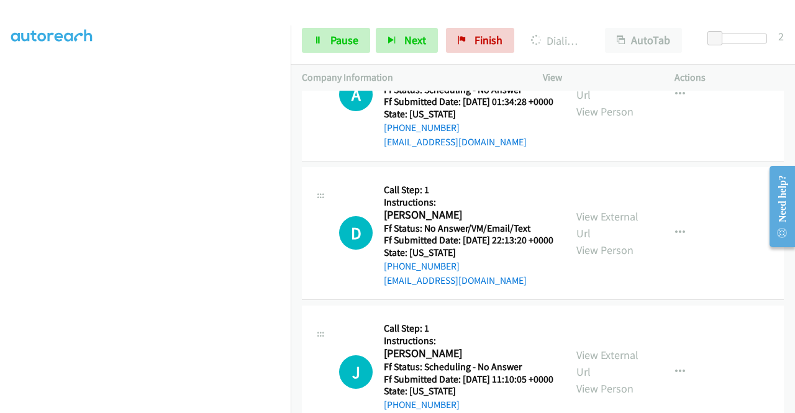
scroll to position [2846, 0]
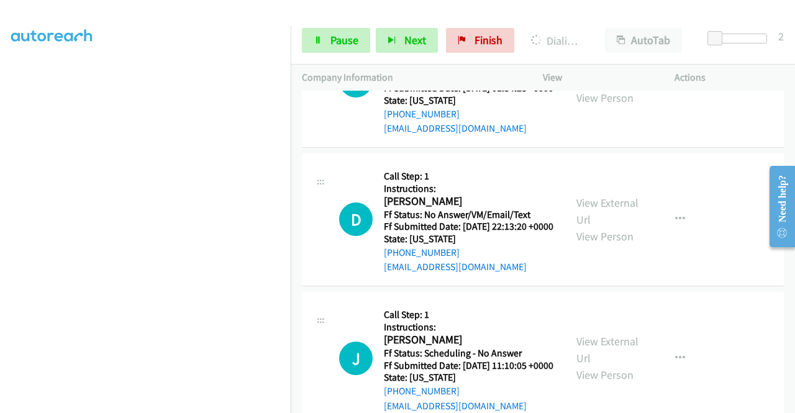
click at [621, 88] on link "View External Url" at bounding box center [607, 72] width 62 height 31
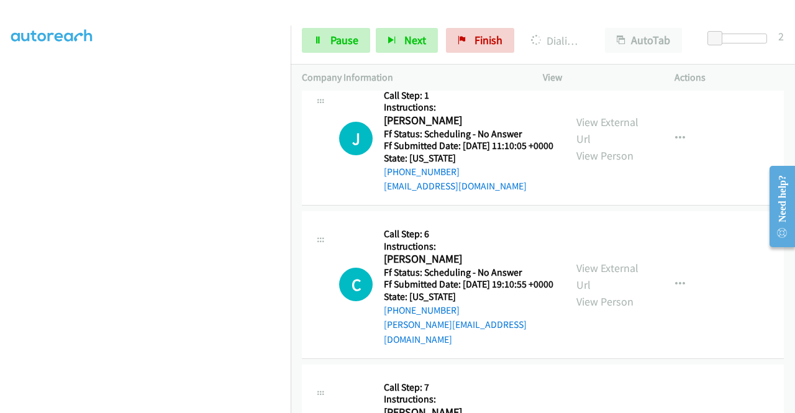
scroll to position [3094, 0]
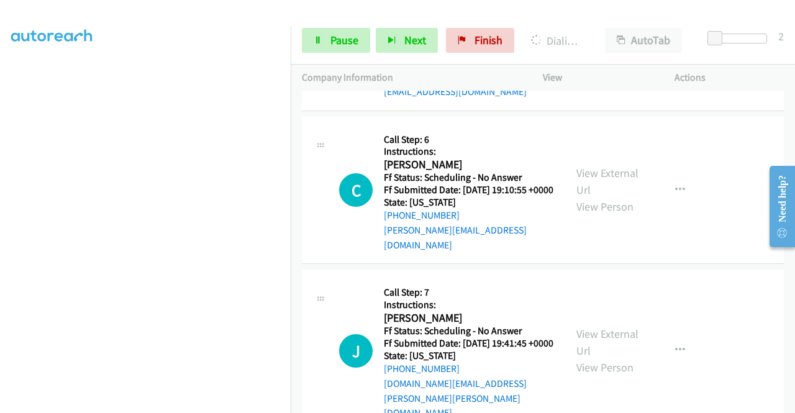
scroll to position [3218, 0]
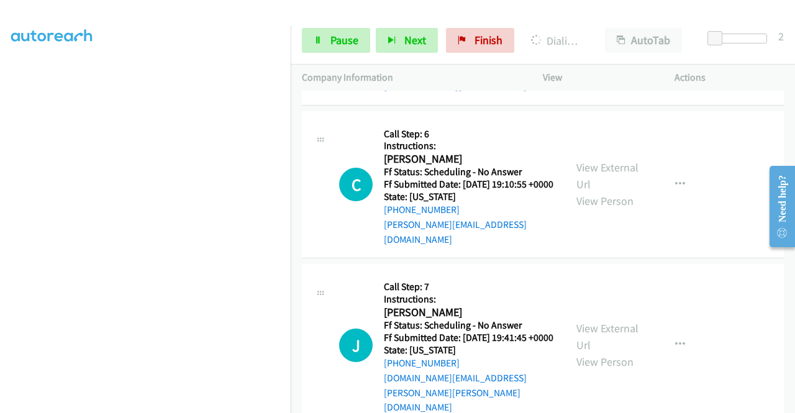
click at [602, 45] on link "View External Url" at bounding box center [607, 29] width 62 height 31
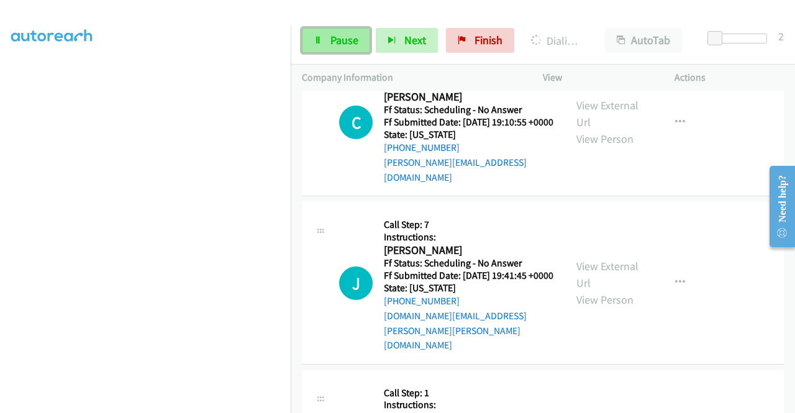
click at [324, 45] on link "Pause" at bounding box center [336, 40] width 68 height 25
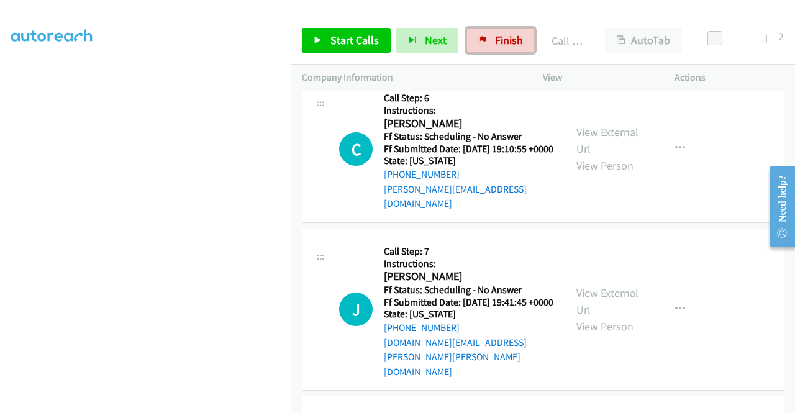
drag, startPoint x: 489, startPoint y: 42, endPoint x: 515, endPoint y: 78, distance: 44.5
click at [489, 42] on link "Finish" at bounding box center [500, 40] width 68 height 25
